Goal: Task Accomplishment & Management: Manage account settings

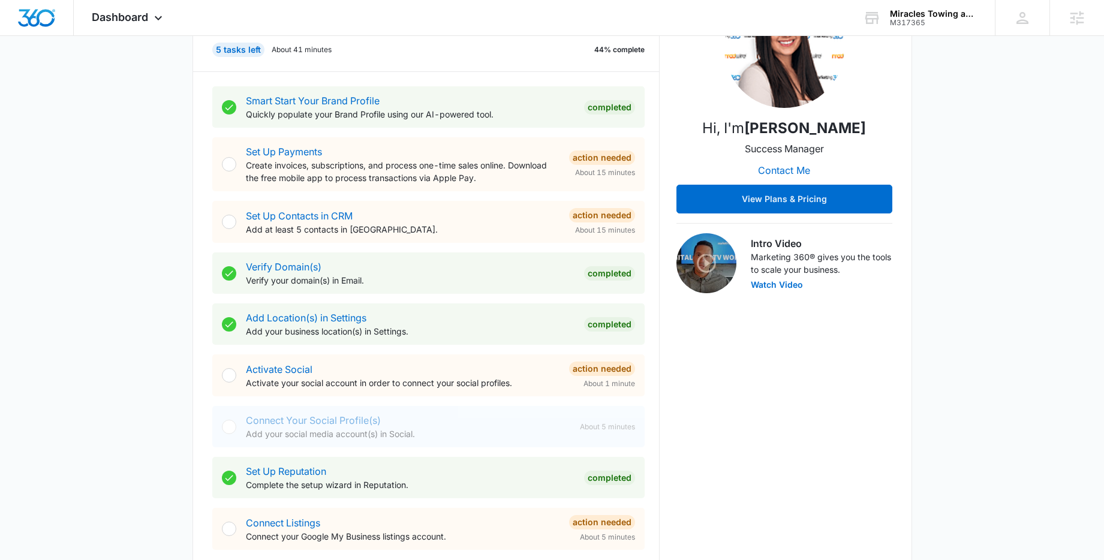
scroll to position [538, 0]
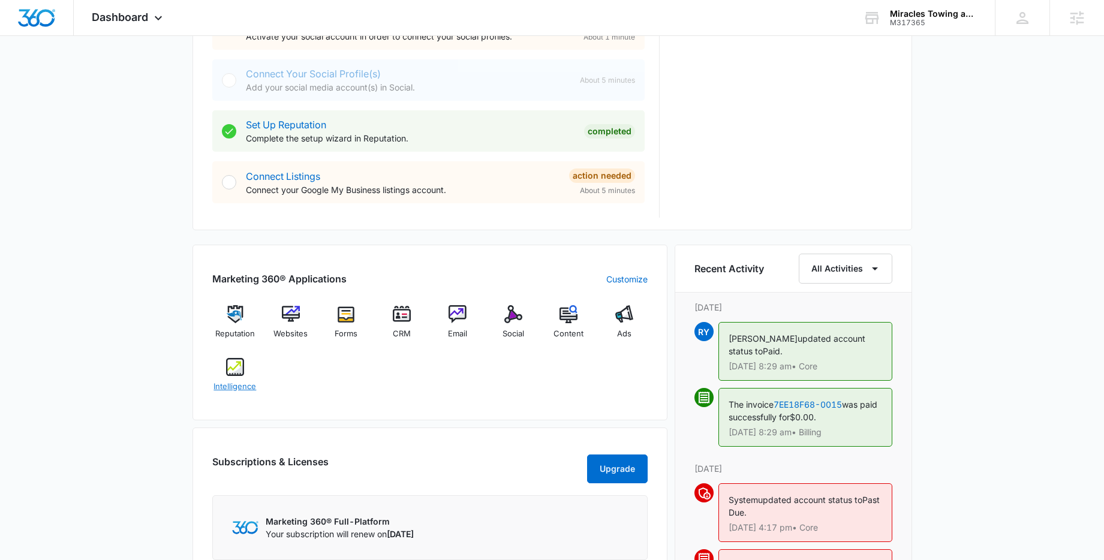
click at [250, 372] on div "Intelligence" at bounding box center [235, 379] width 46 height 43
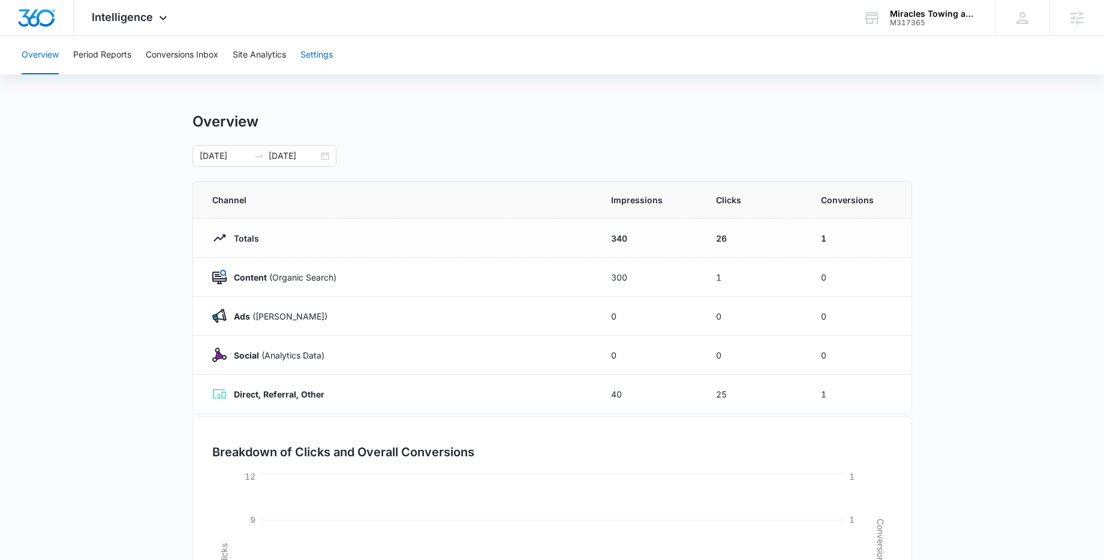
click at [317, 47] on button "Settings" at bounding box center [316, 55] width 32 height 38
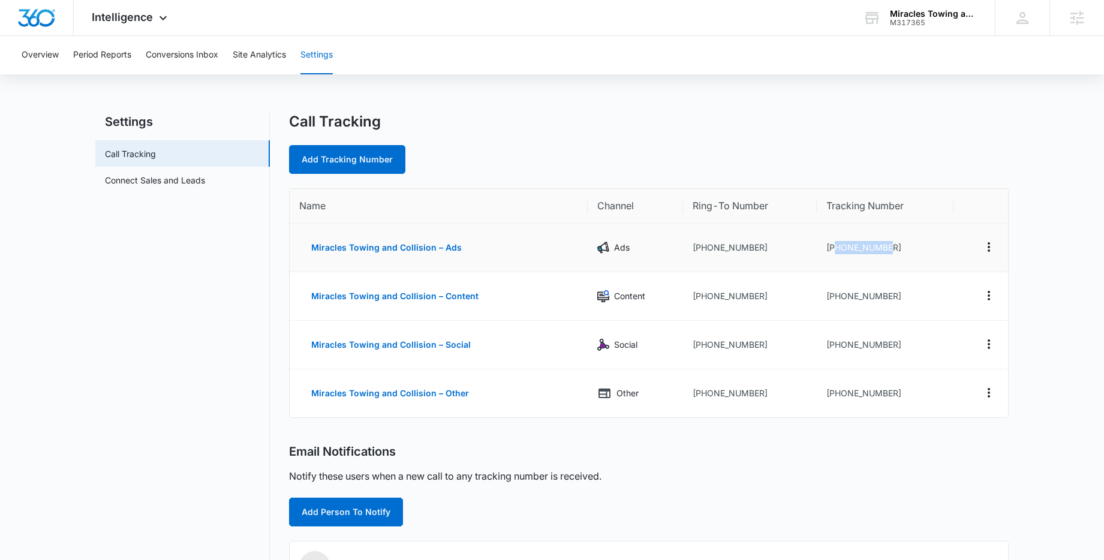
drag, startPoint x: 836, startPoint y: 249, endPoint x: 888, endPoint y: 252, distance: 52.3
click at [888, 252] on td "+14052595188" at bounding box center [885, 248] width 137 height 49
copy td "4052595188"
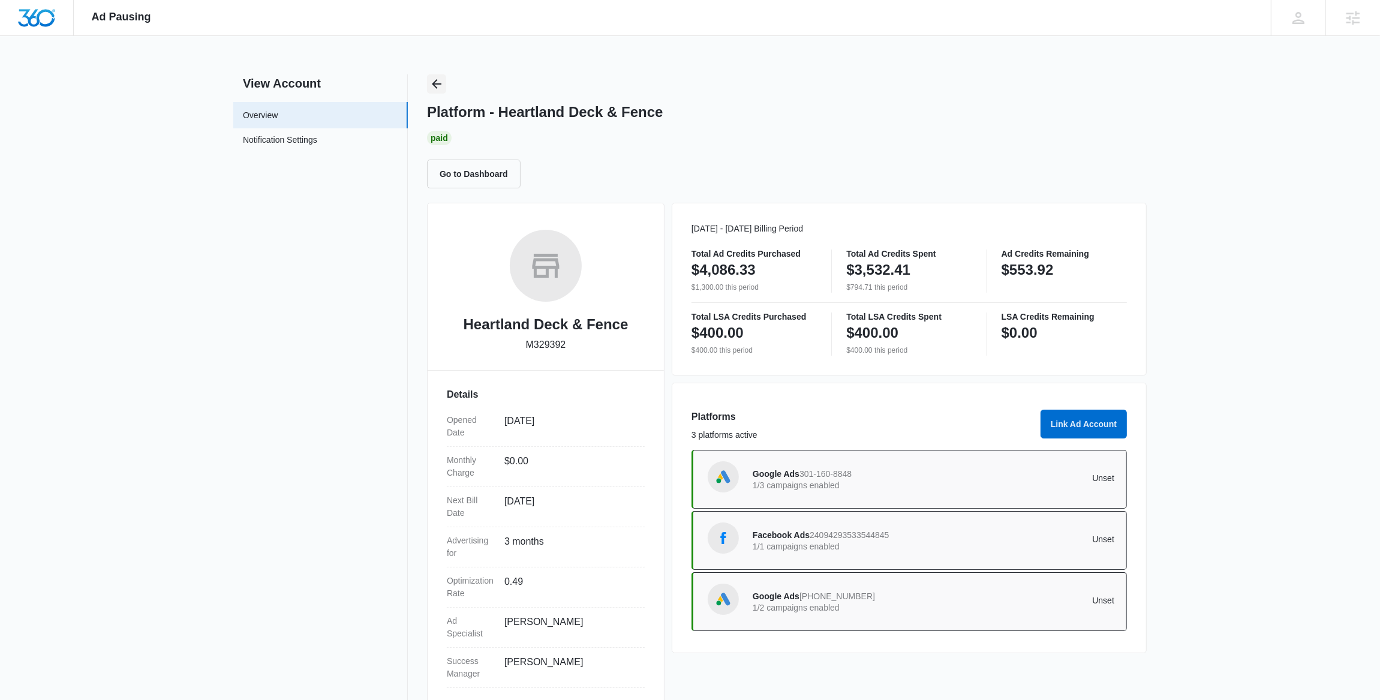
click at [442, 86] on icon "Back" at bounding box center [436, 84] width 14 height 14
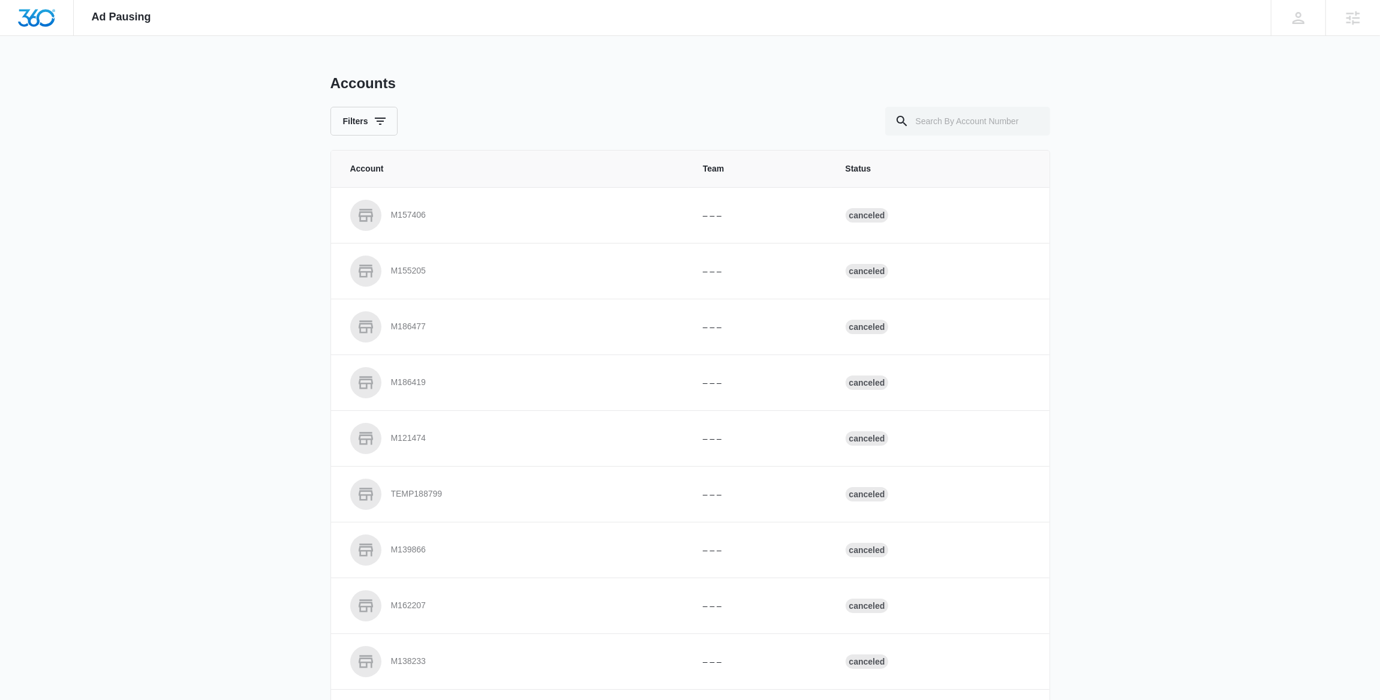
click at [1002, 139] on div "Accounts Filters Account Team Status M157406 – – – Canceled M155205 – – – Cance…" at bounding box center [690, 442] width 720 height 737
click at [1000, 125] on input "text" at bounding box center [967, 121] width 165 height 29
type input "m317365"
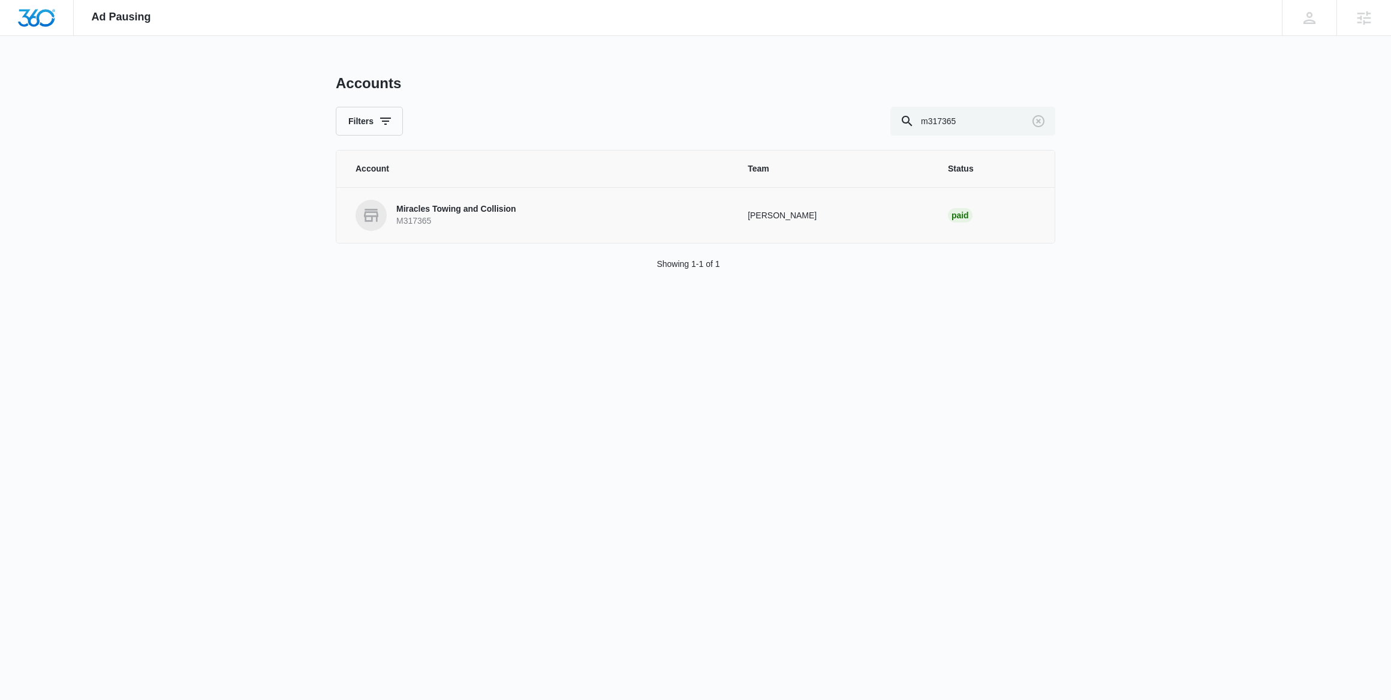
click at [452, 227] on p "M317365" at bounding box center [456, 221] width 120 height 12
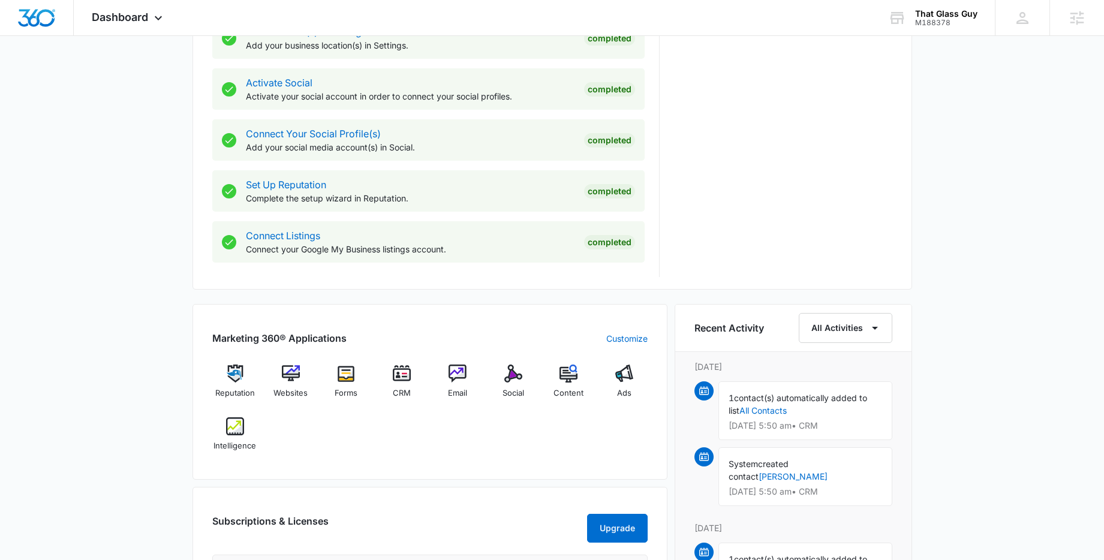
scroll to position [504, 0]
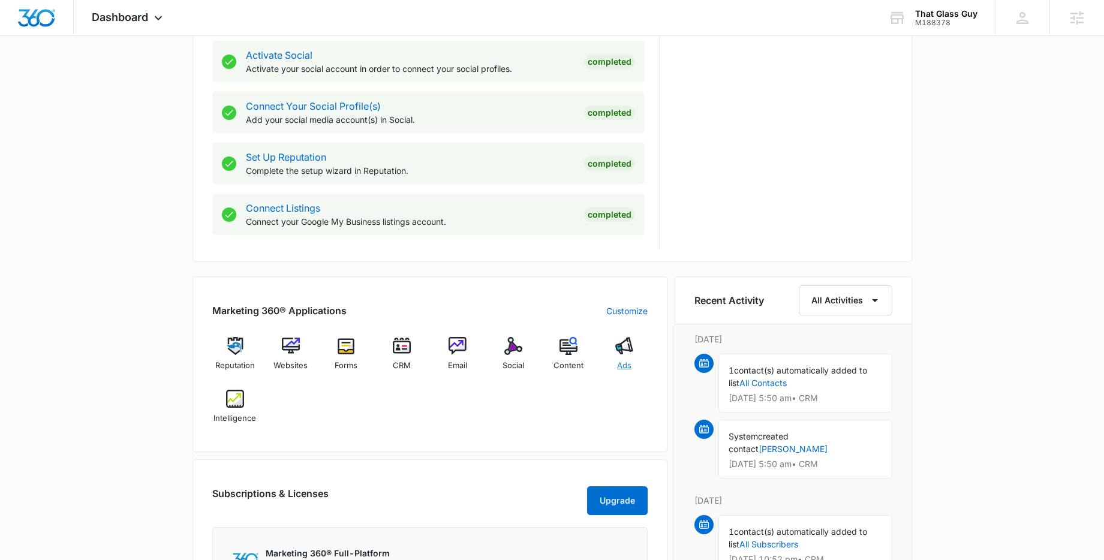
click at [621, 348] on img at bounding box center [624, 346] width 18 height 18
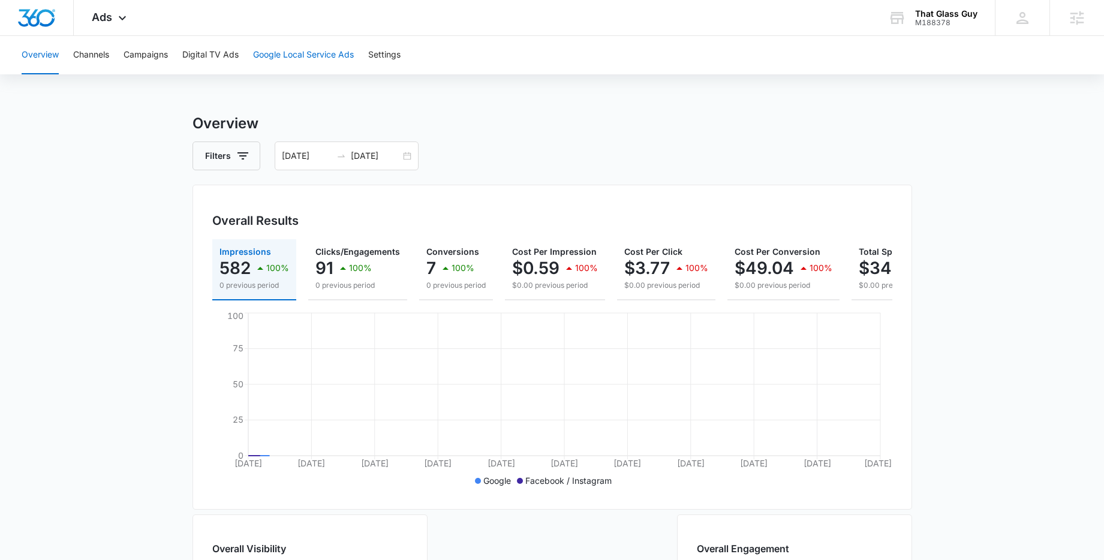
click at [338, 58] on button "Google Local Service Ads" at bounding box center [303, 55] width 101 height 38
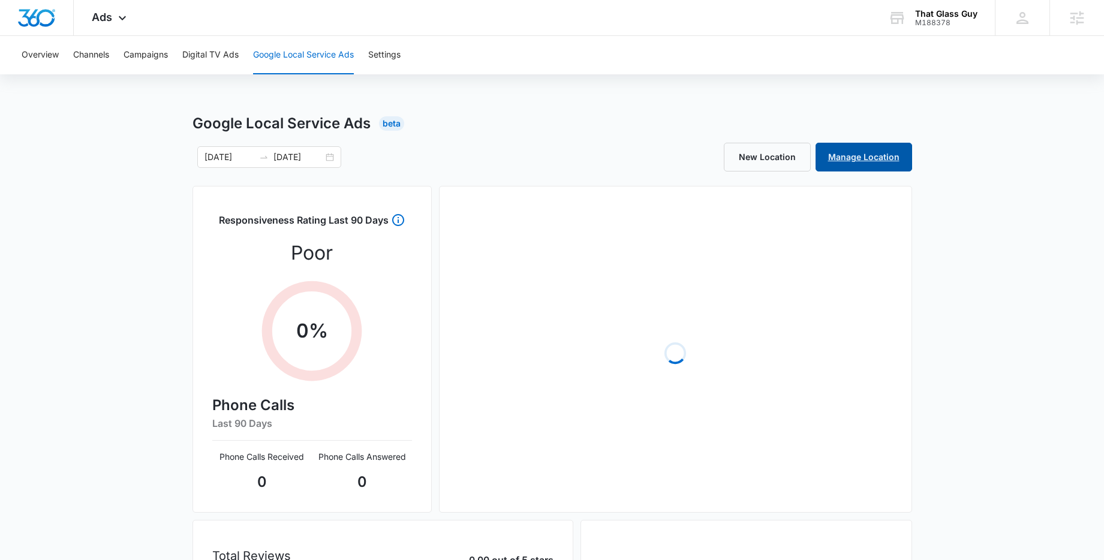
click at [877, 157] on link "Manage Location" at bounding box center [864, 157] width 97 height 29
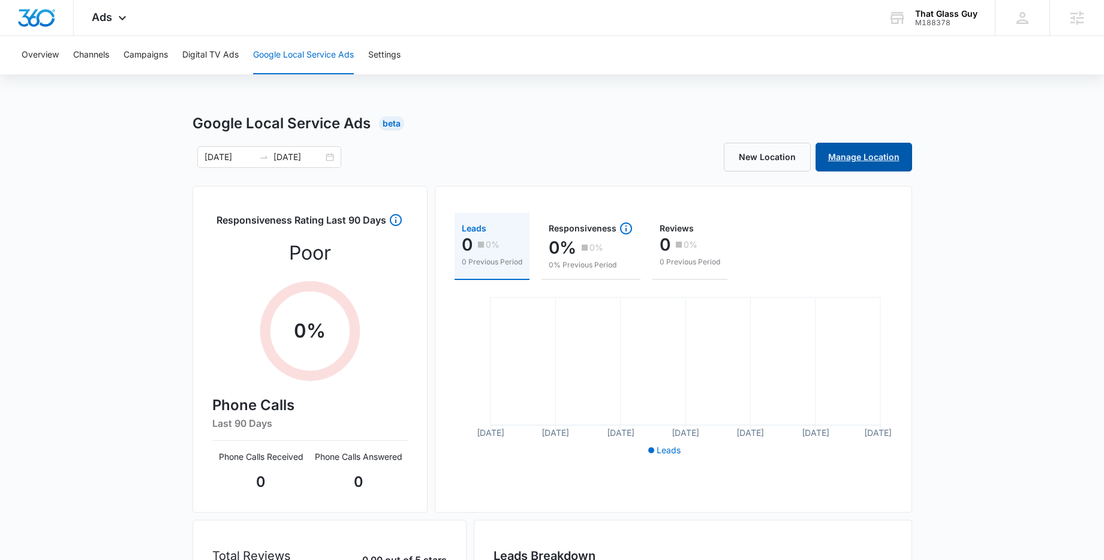
click at [883, 158] on link "Manage Location" at bounding box center [864, 157] width 97 height 29
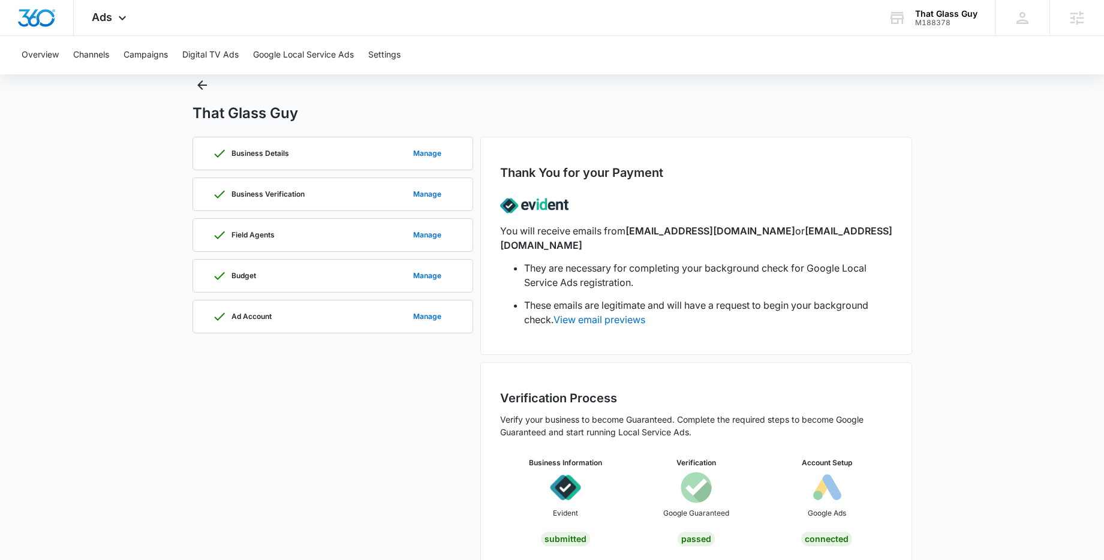
scroll to position [43, 0]
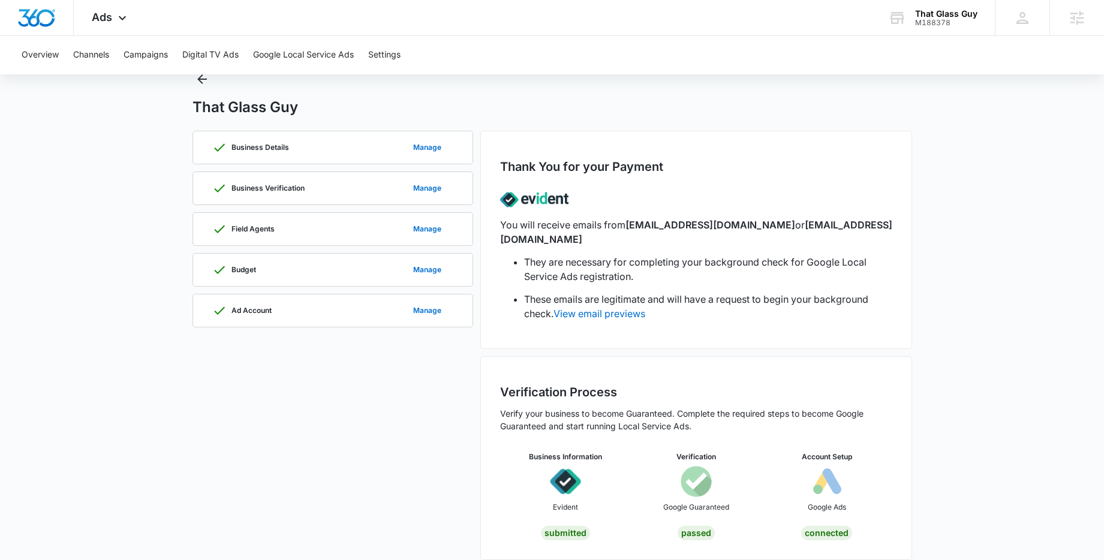
click at [569, 526] on div "Submitted" at bounding box center [565, 533] width 49 height 14
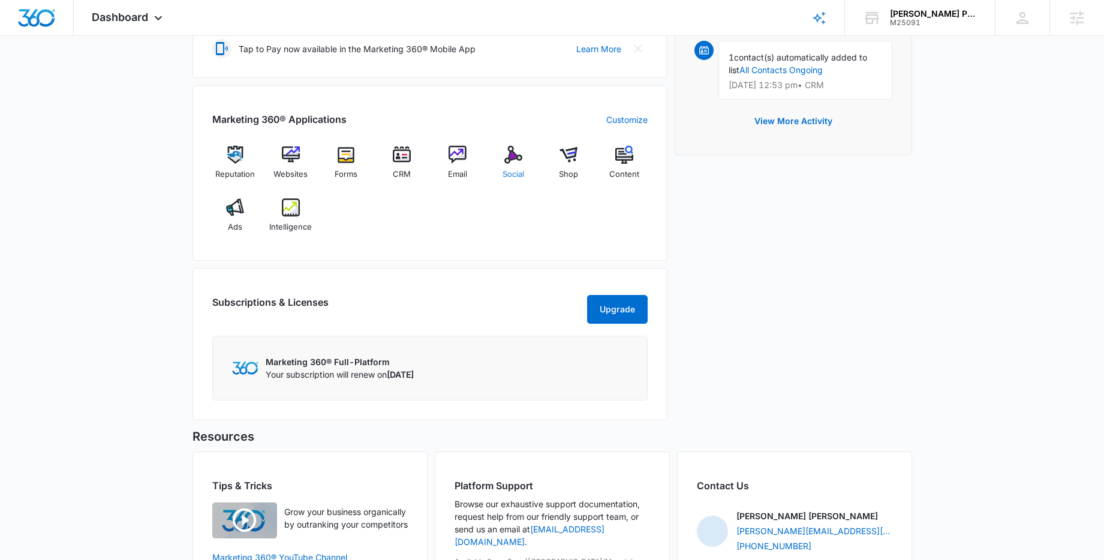
scroll to position [419, 0]
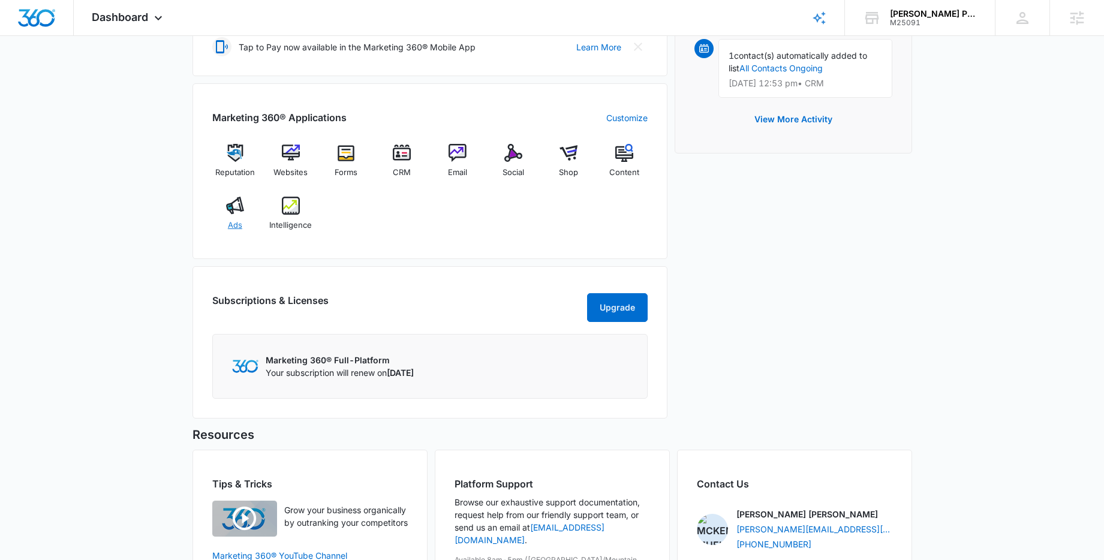
click at [233, 213] on img at bounding box center [235, 206] width 18 height 18
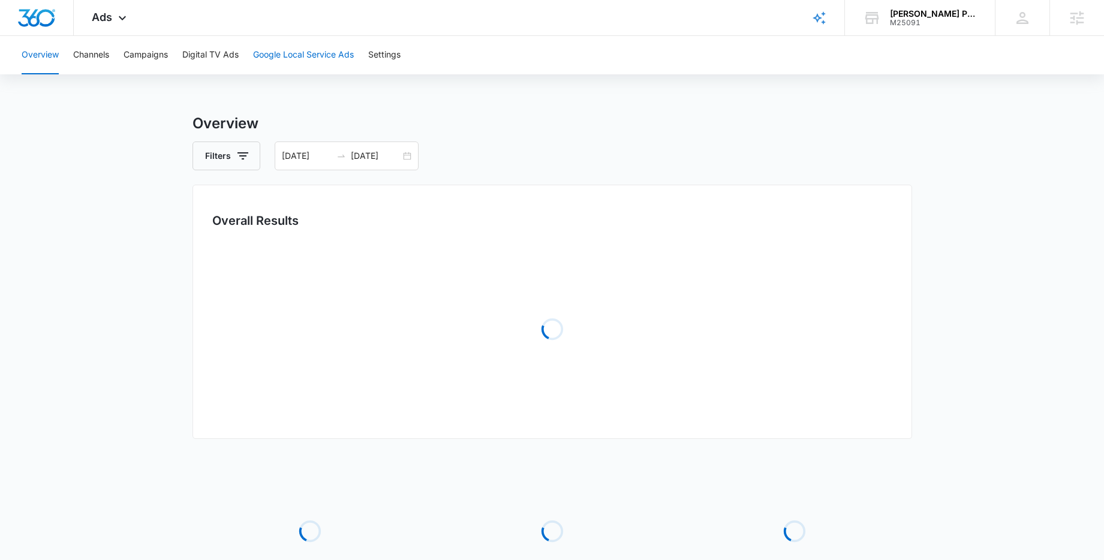
click at [318, 55] on button "Google Local Service Ads" at bounding box center [303, 55] width 101 height 38
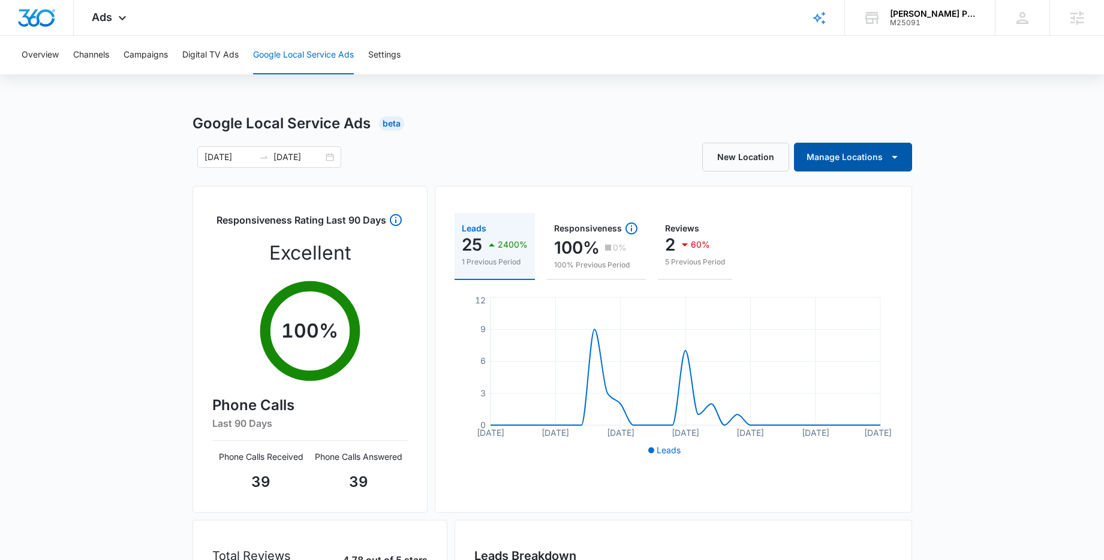
click at [869, 155] on button "Manage Locations" at bounding box center [853, 157] width 118 height 29
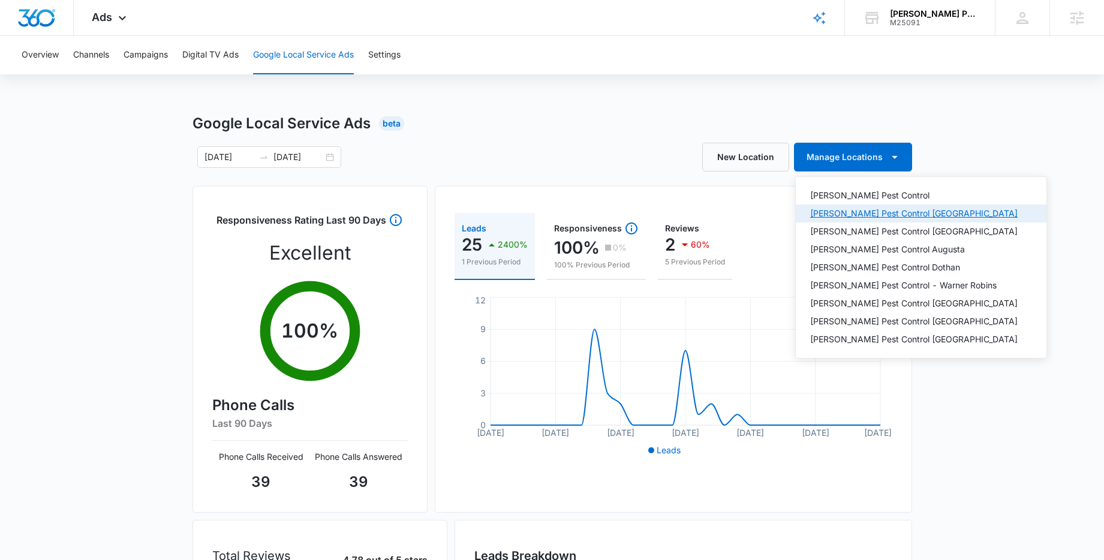
click at [863, 216] on div "Knox Pest Control Tuscaloosa" at bounding box center [913, 213] width 207 height 8
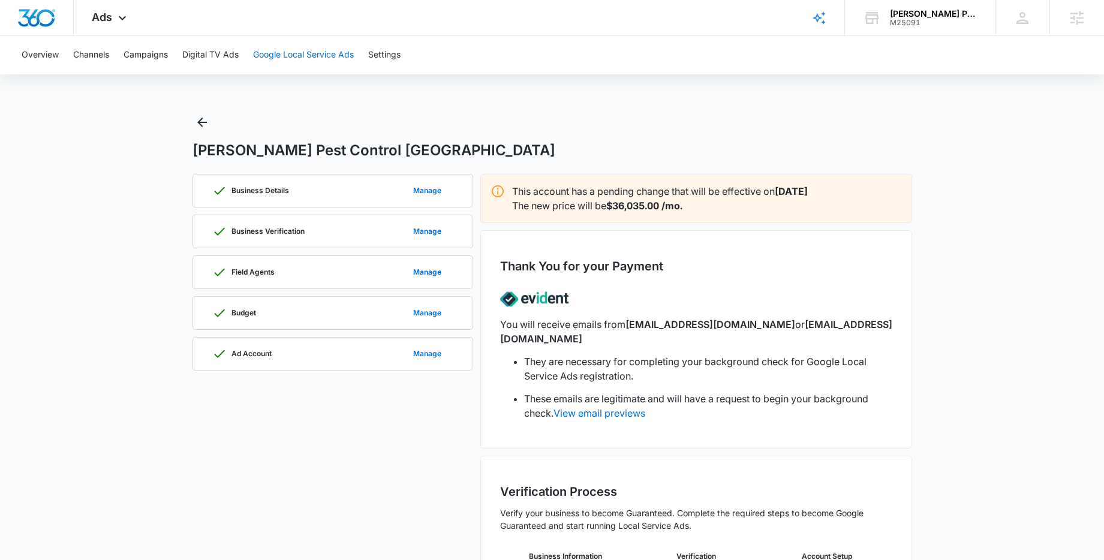
click at [327, 57] on button "Google Local Service Ads" at bounding box center [303, 55] width 101 height 38
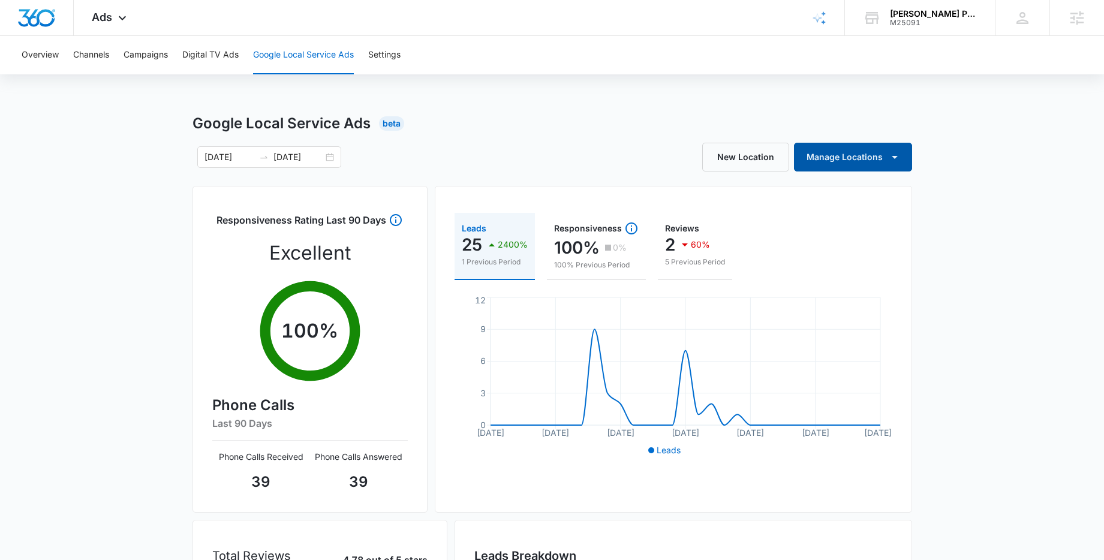
click at [838, 163] on button "Manage Locations" at bounding box center [853, 157] width 118 height 29
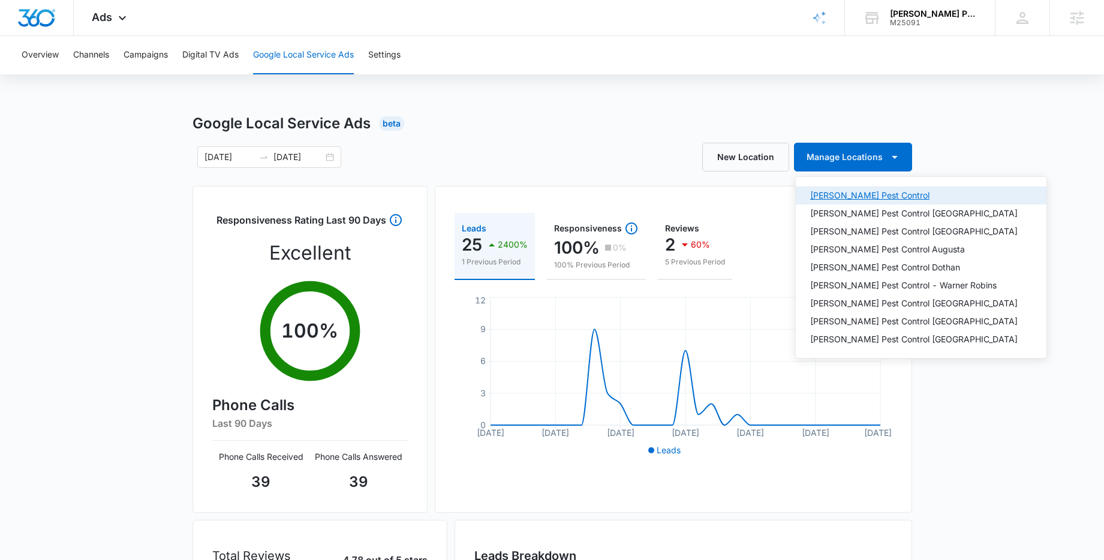
click at [856, 193] on div "Knox Pest Control" at bounding box center [913, 195] width 207 height 8
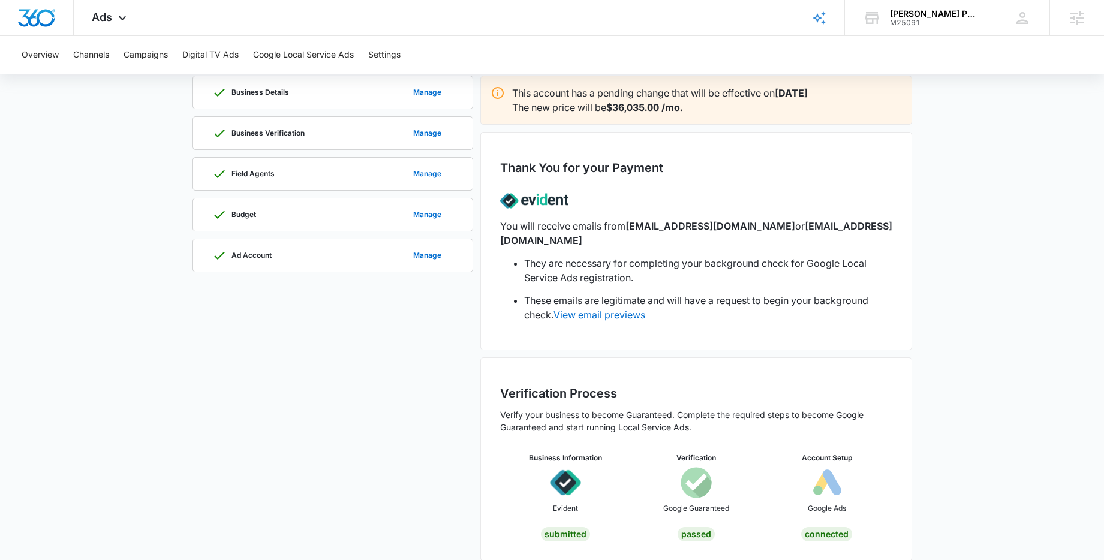
scroll to position [100, 0]
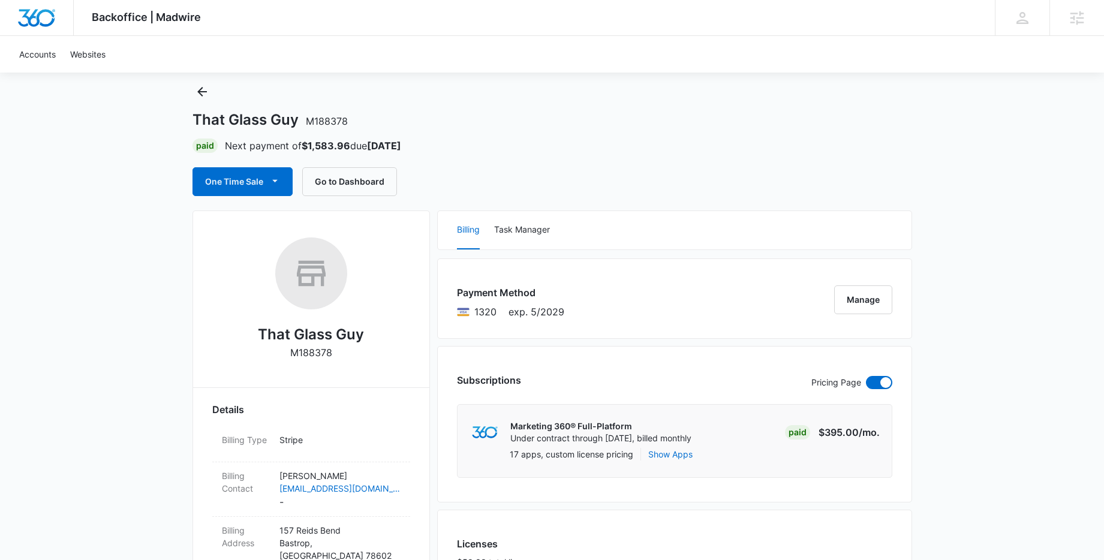
scroll to position [42, 0]
